Goal: Task Accomplishment & Management: Manage account settings

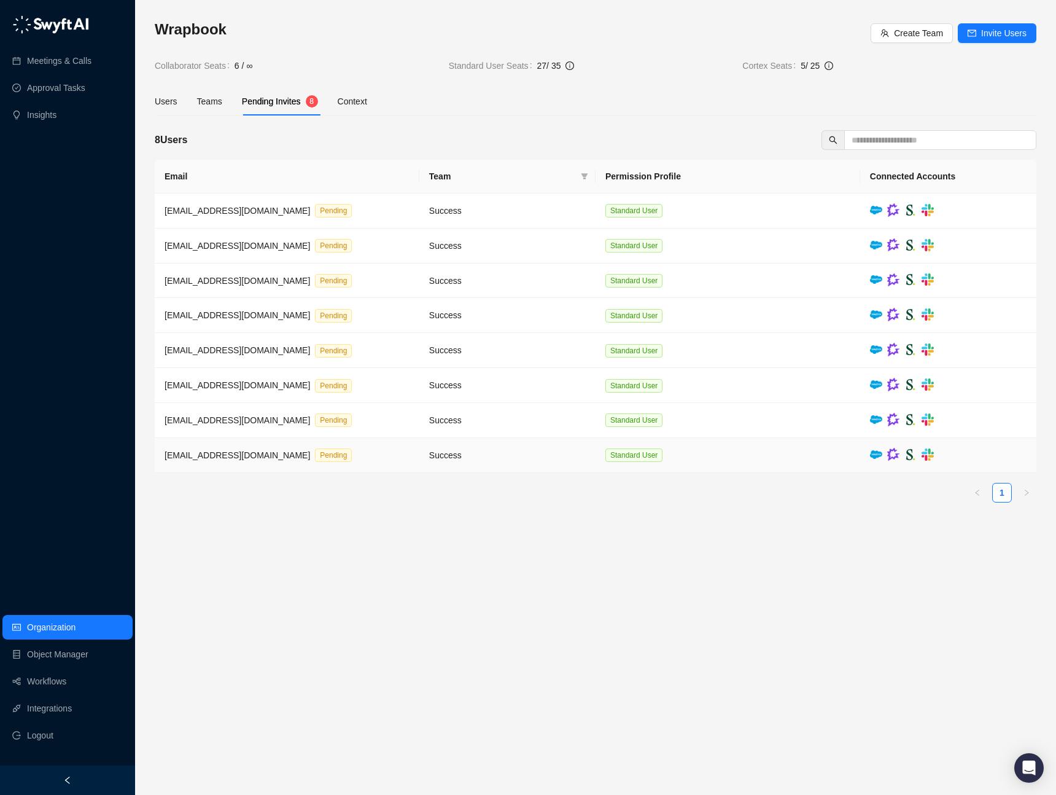
click at [550, 464] on td "Success" at bounding box center [507, 455] width 176 height 35
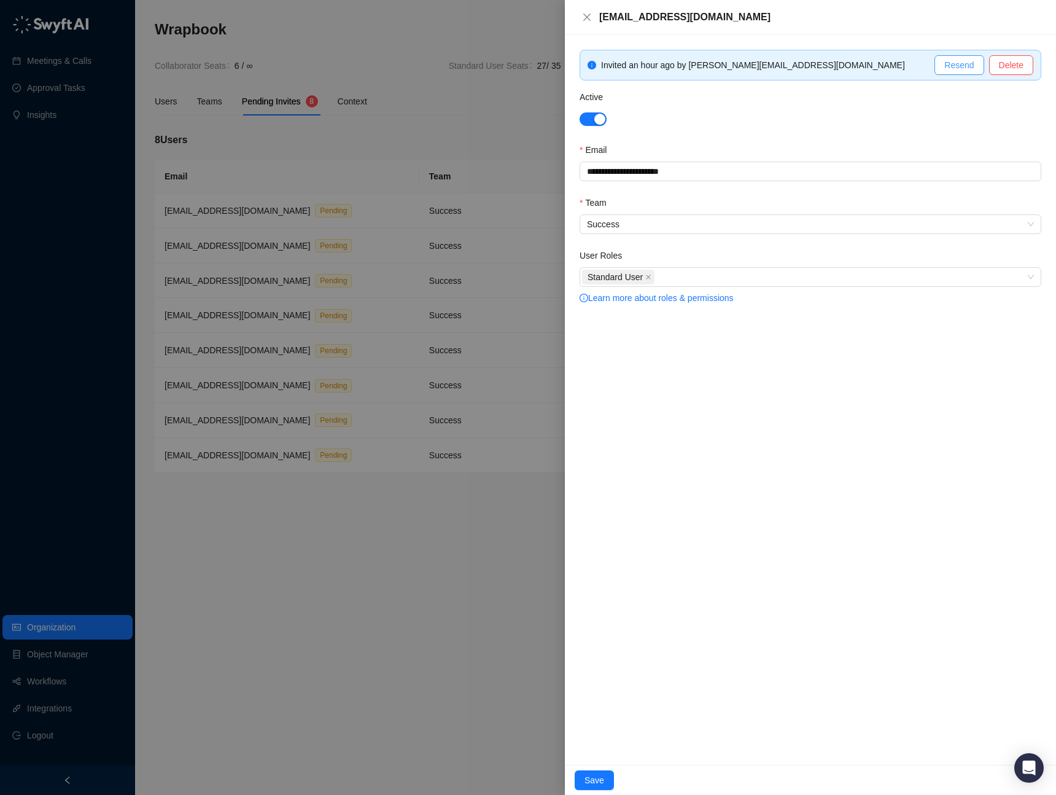
click at [961, 70] on span "Resend" at bounding box center [959, 65] width 29 height 14
click at [588, 20] on icon "close" at bounding box center [587, 17] width 10 height 10
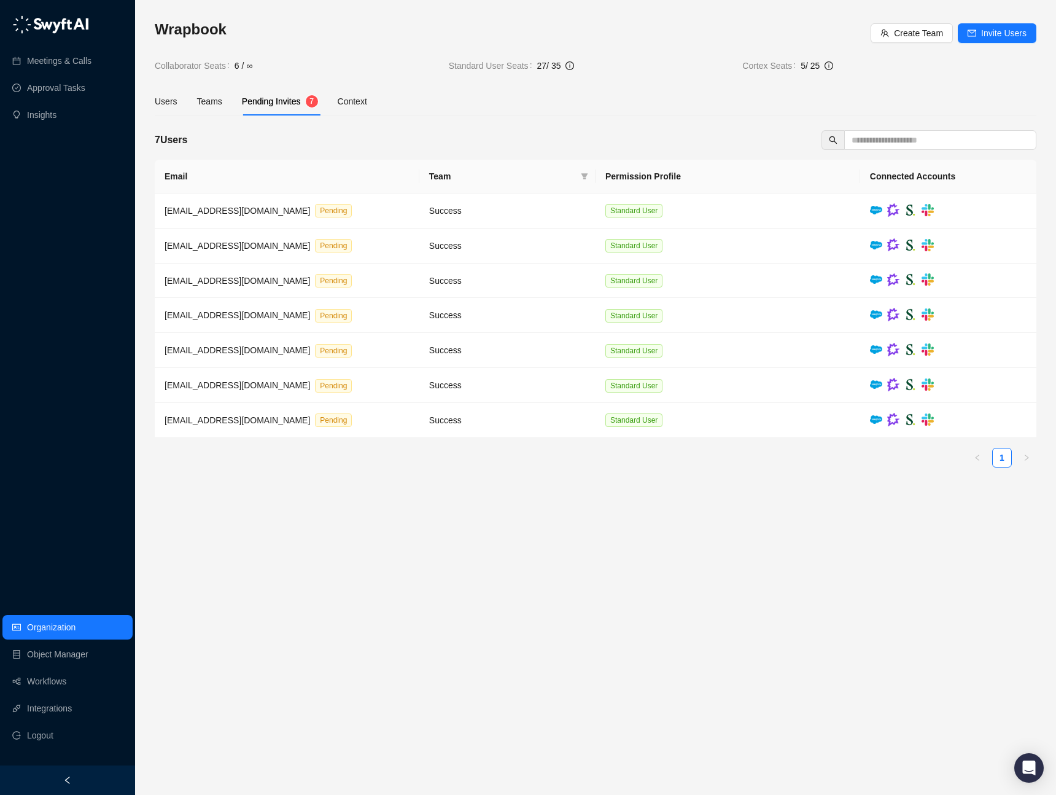
click at [258, 99] on span "Pending Invites" at bounding box center [271, 101] width 59 height 10
click at [354, 103] on div "Context" at bounding box center [352, 102] width 29 height 14
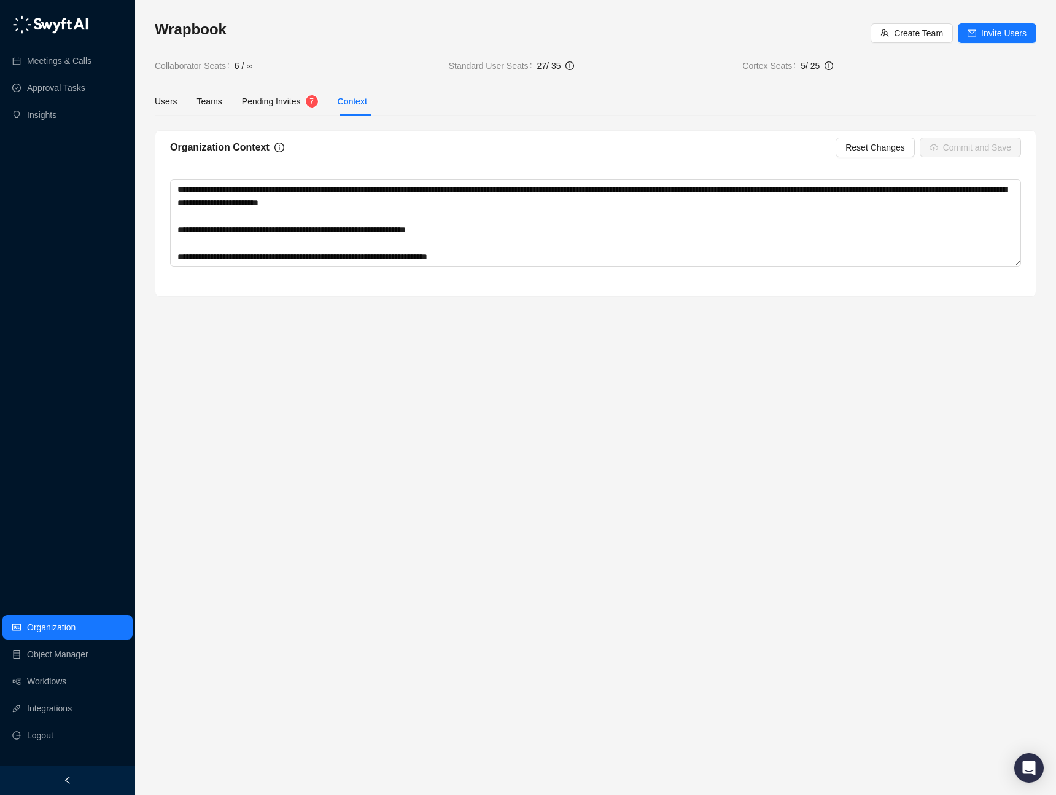
click at [281, 99] on span "Pending Invites" at bounding box center [271, 101] width 59 height 10
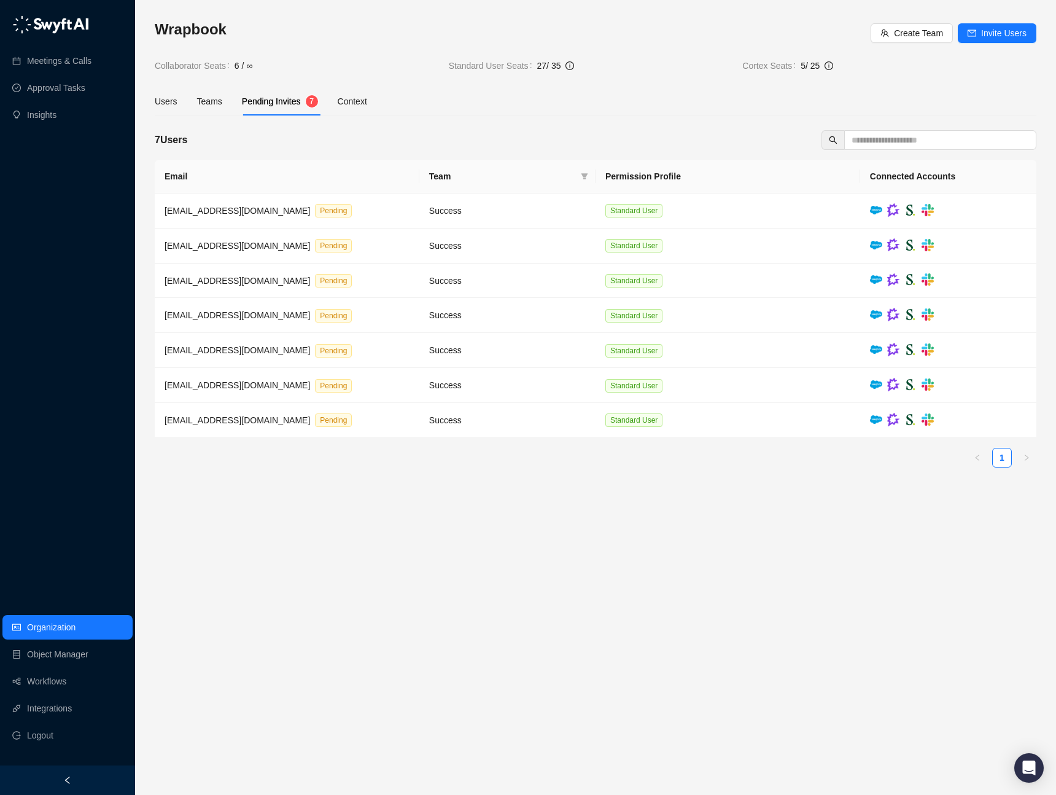
click at [390, 99] on div "Users Teams Pending Invites 7 Context" at bounding box center [596, 101] width 882 height 28
click at [358, 102] on div "Context" at bounding box center [352, 102] width 29 height 14
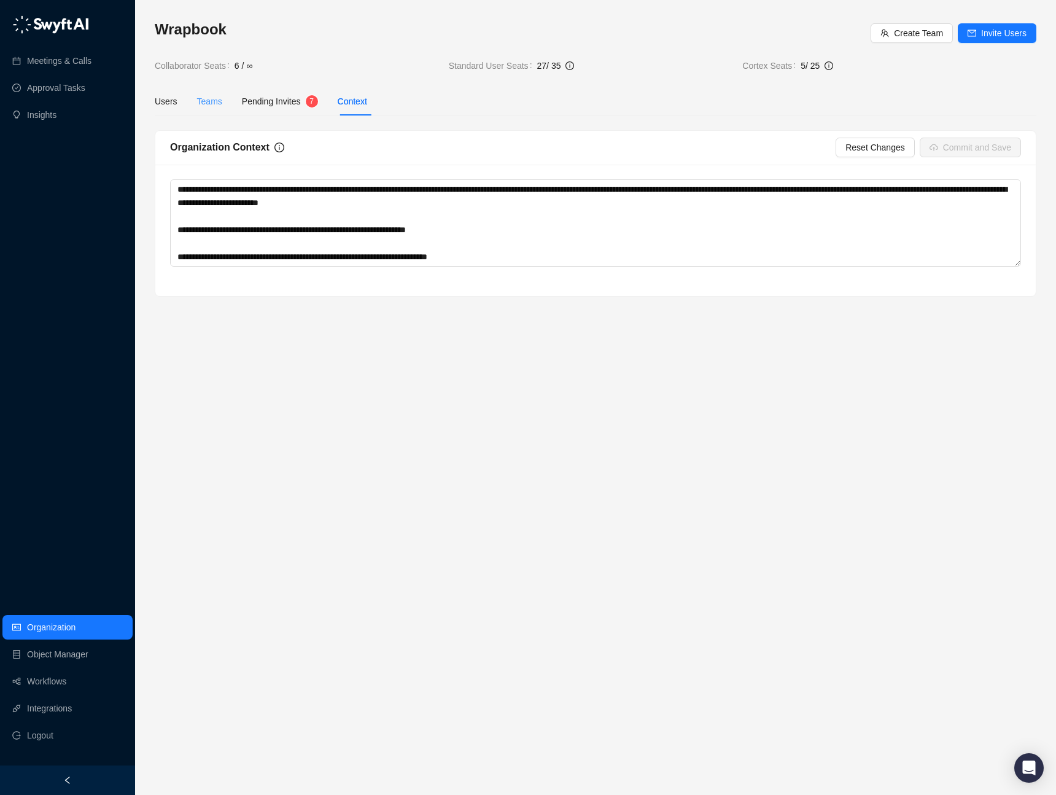
drag, startPoint x: 292, startPoint y: 107, endPoint x: 217, endPoint y: 102, distance: 75.7
click at [292, 107] on div "Pending Invites" at bounding box center [271, 102] width 59 height 14
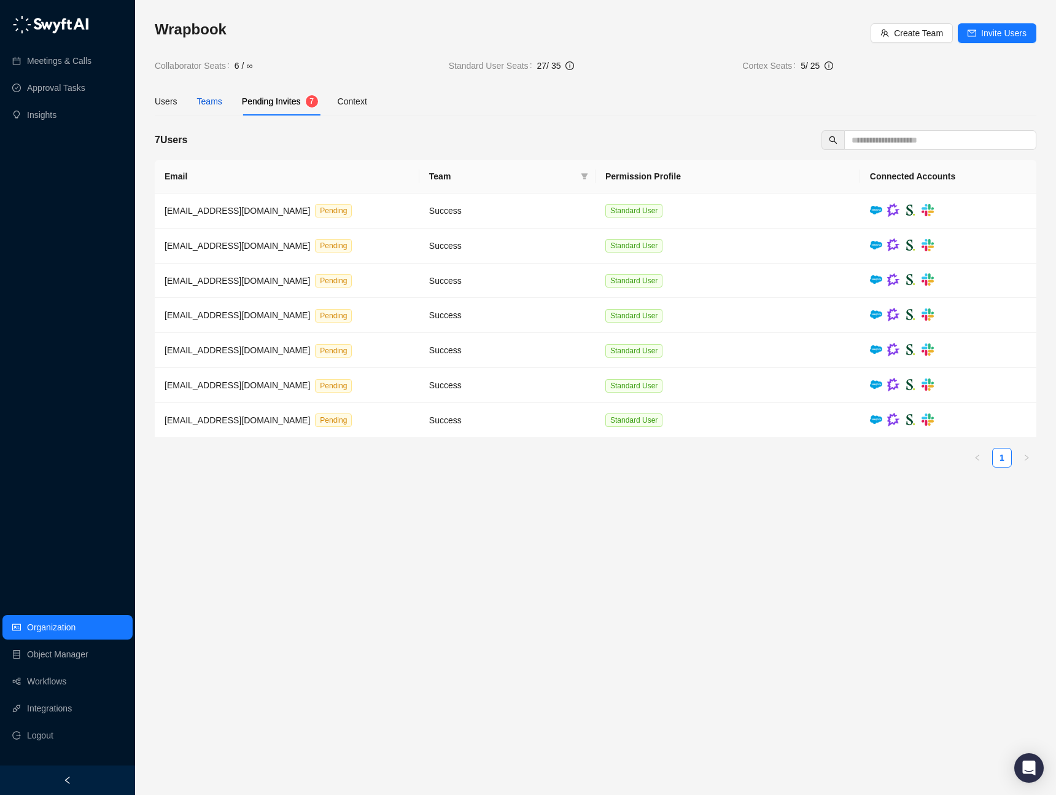
click at [202, 99] on div "Teams" at bounding box center [209, 102] width 25 height 14
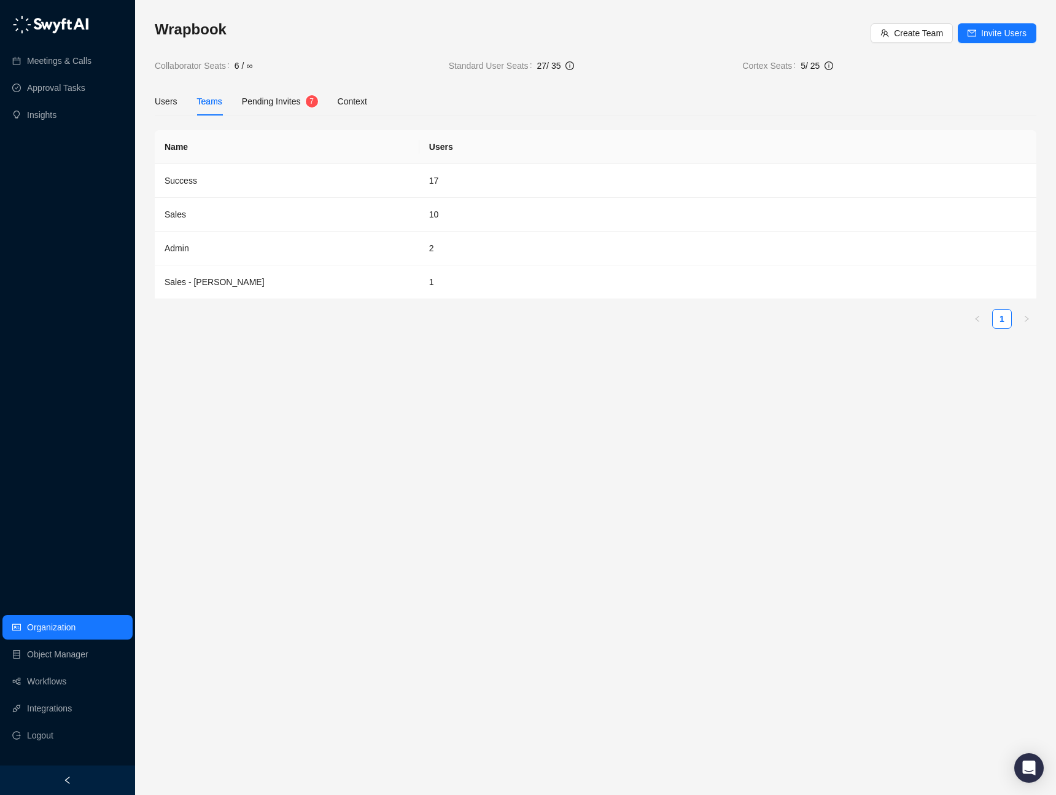
drag, startPoint x: 272, startPoint y: 103, endPoint x: 224, endPoint y: 98, distance: 48.2
click at [256, 101] on span "Pending Invites" at bounding box center [271, 101] width 59 height 10
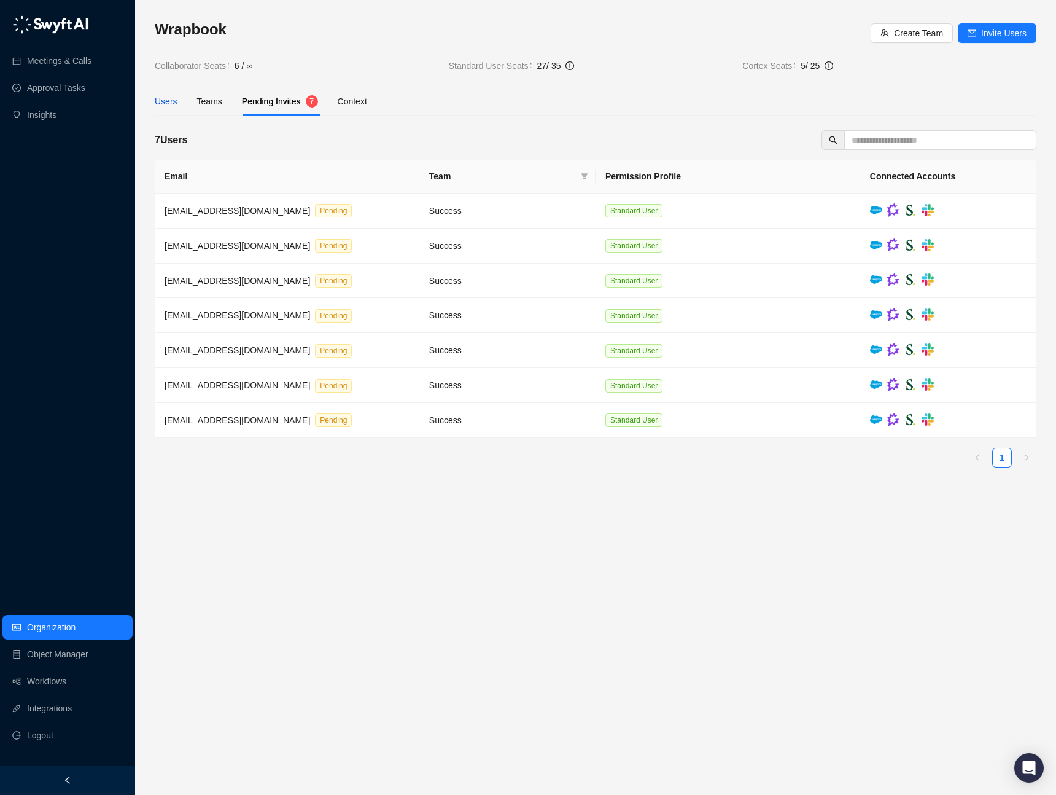
drag, startPoint x: 176, startPoint y: 103, endPoint x: 140, endPoint y: 102, distance: 35.6
click at [173, 103] on div "Users" at bounding box center [166, 102] width 23 height 14
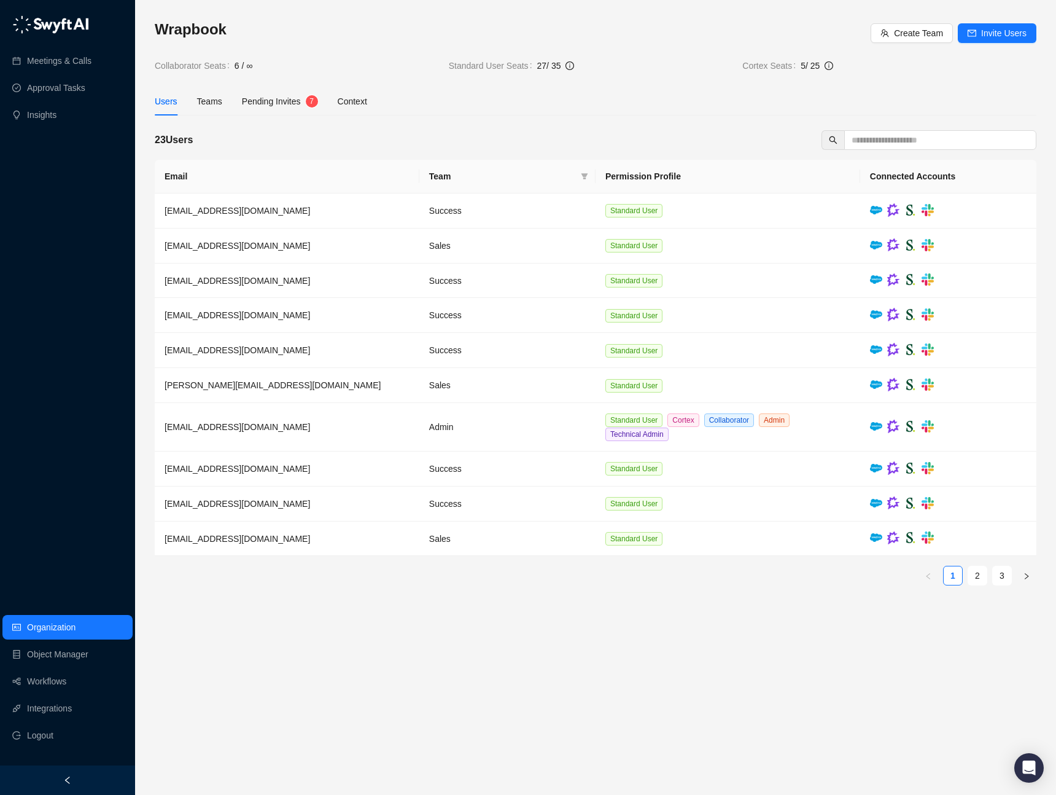
click at [142, 102] on div "Wrapbook Create Team Invite Users Collaborator Seats 6 / ∞ Standard User Seats …" at bounding box center [595, 397] width 921 height 795
drag, startPoint x: 214, startPoint y: 107, endPoint x: 233, endPoint y: 103, distance: 18.9
click at [225, 104] on div "Users Teams Pending Invites 7 Context" at bounding box center [261, 101] width 212 height 28
click at [251, 104] on span "Pending Invites" at bounding box center [271, 101] width 59 height 10
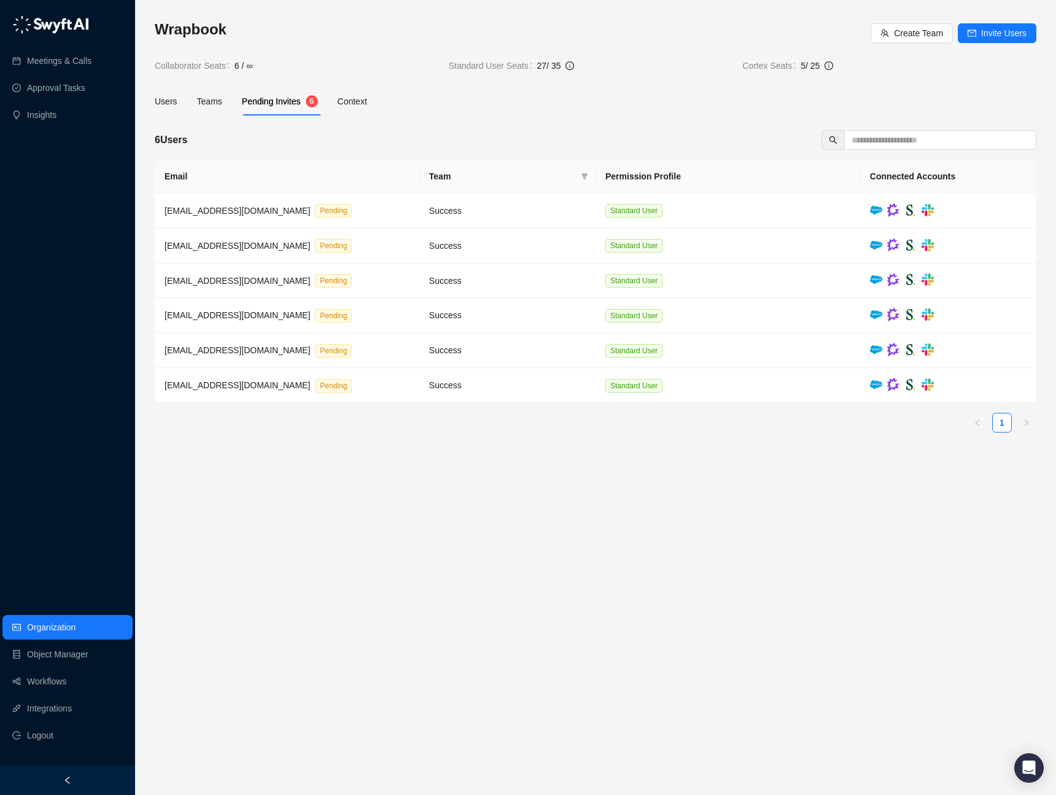
click at [450, 115] on div "Users Teams Pending Invites 6 Context" at bounding box center [596, 101] width 882 height 28
